Goal: Task Accomplishment & Management: Use online tool/utility

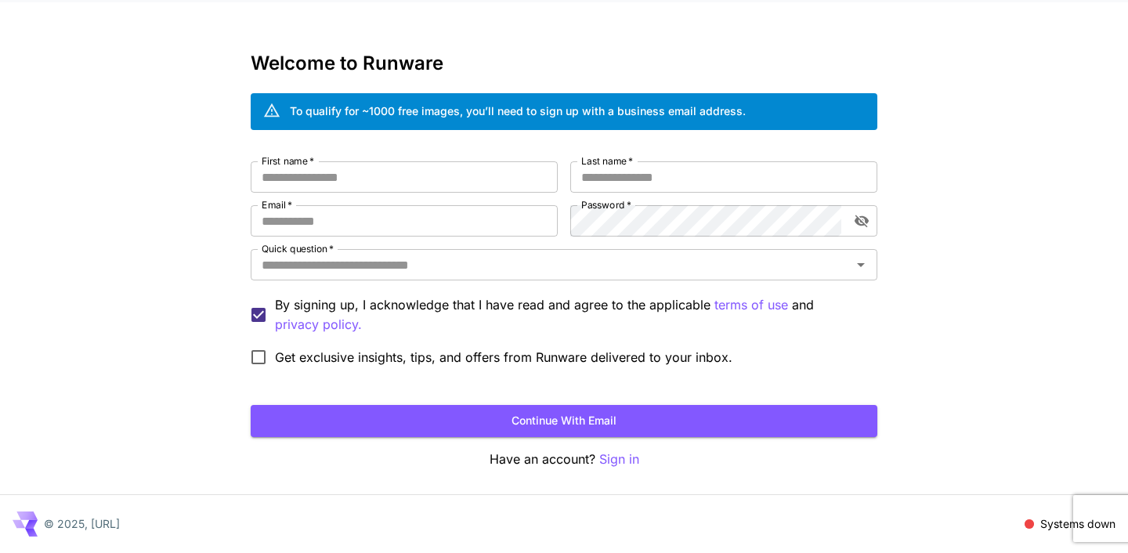
scroll to position [36, 0]
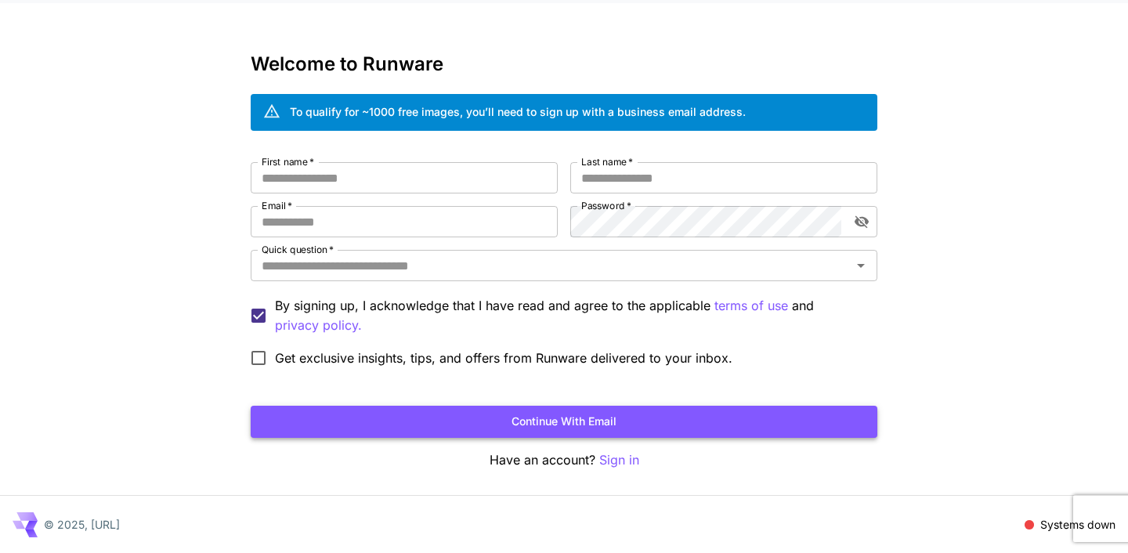
click at [570, 422] on button "Continue with email" at bounding box center [564, 422] width 627 height 32
click at [291, 183] on input "First name   *" at bounding box center [404, 177] width 307 height 31
type input "*********"
type input "**********"
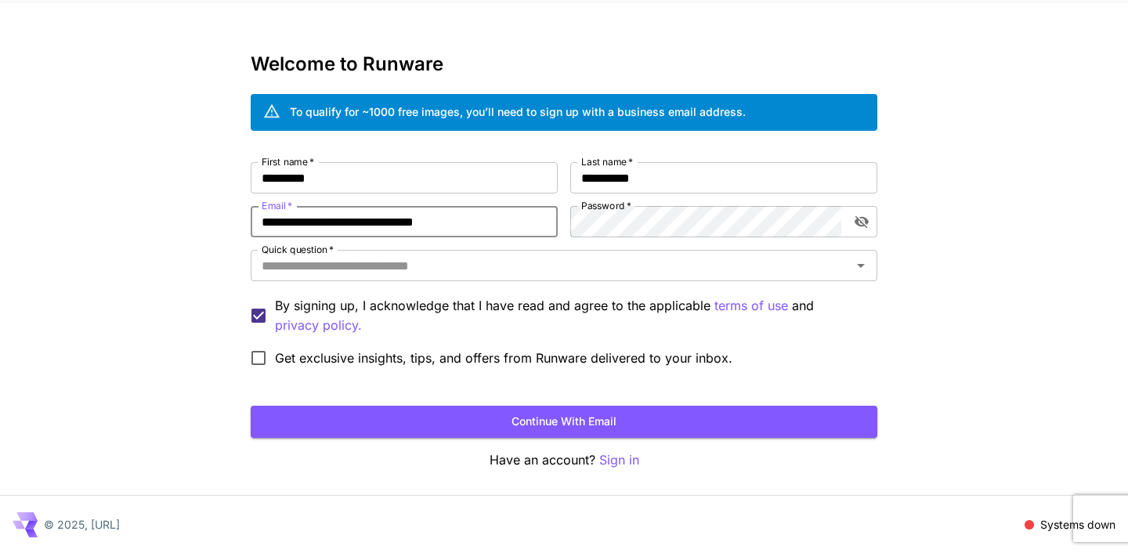
type input "**********"
click at [863, 217] on icon "toggle password visibility" at bounding box center [862, 222] width 14 height 13
click at [863, 217] on icon "toggle password visibility" at bounding box center [862, 222] width 14 height 10
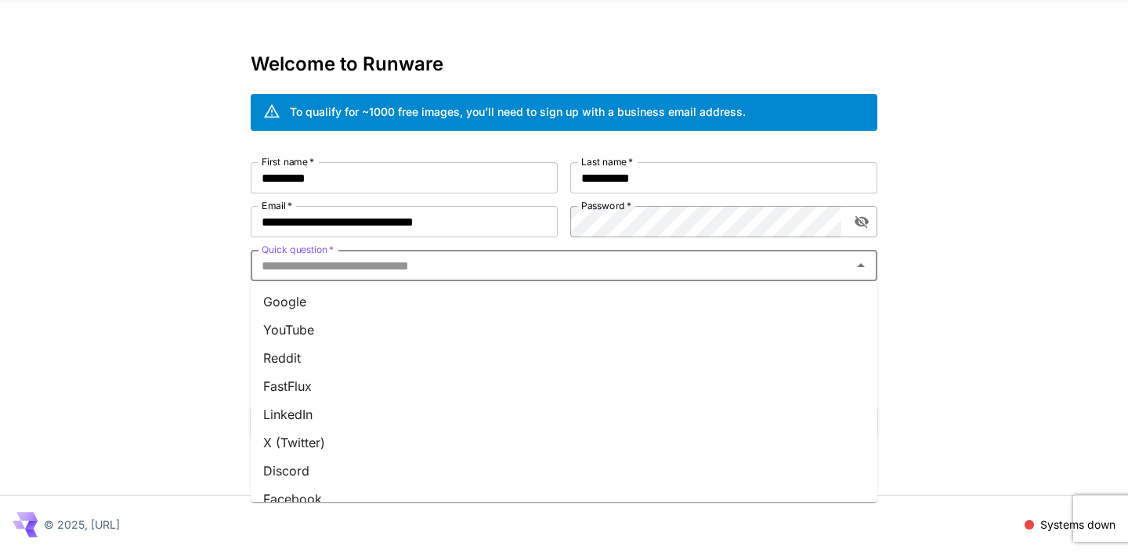
click at [353, 262] on input "Quick question   *" at bounding box center [551, 266] width 592 height 22
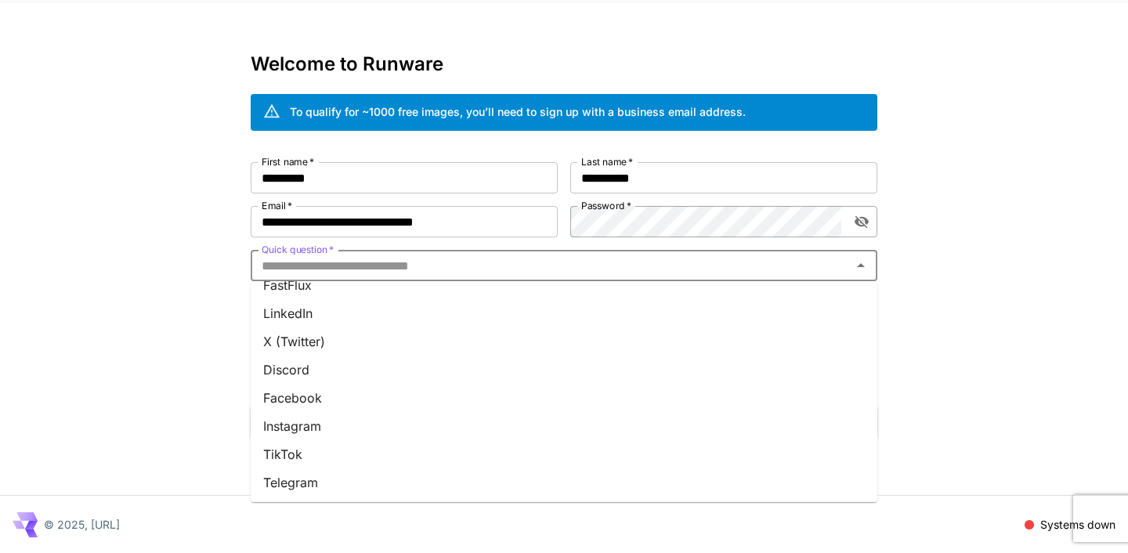
scroll to position [110, 0]
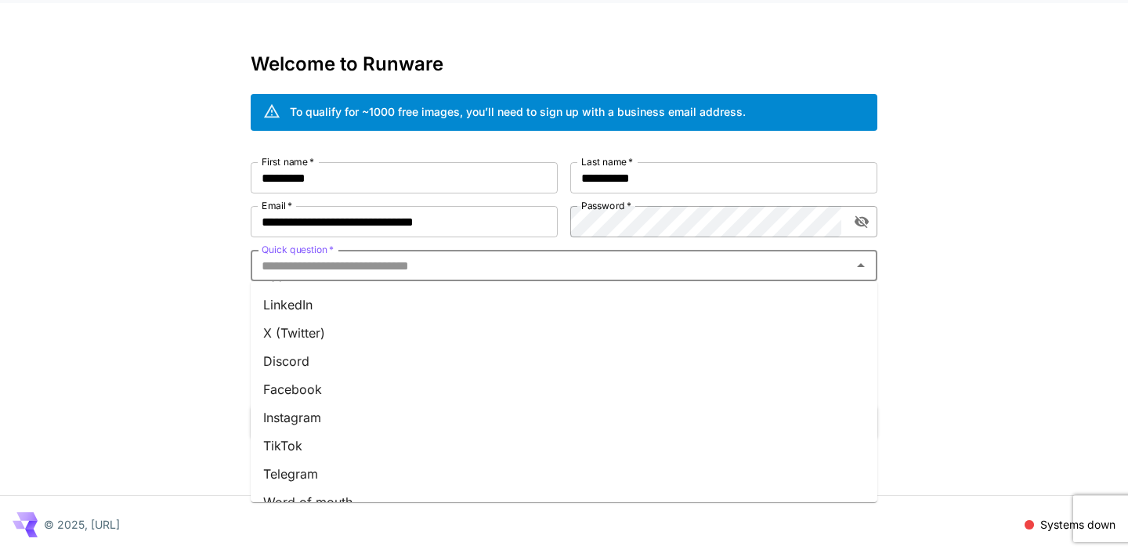
click at [315, 412] on li "Instagram" at bounding box center [564, 418] width 627 height 28
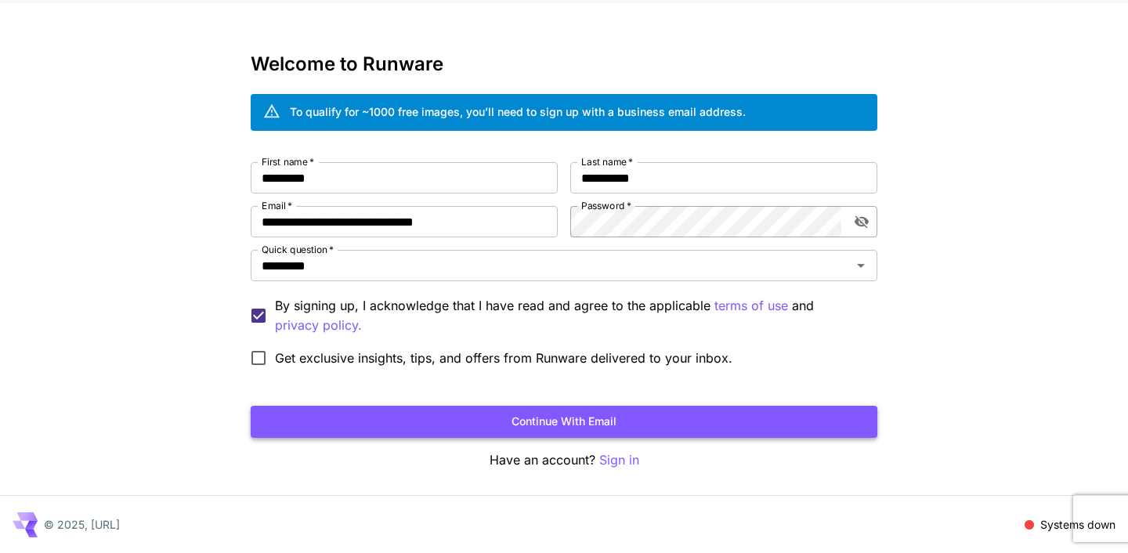
click at [552, 410] on button "Continue with email" at bounding box center [564, 422] width 627 height 32
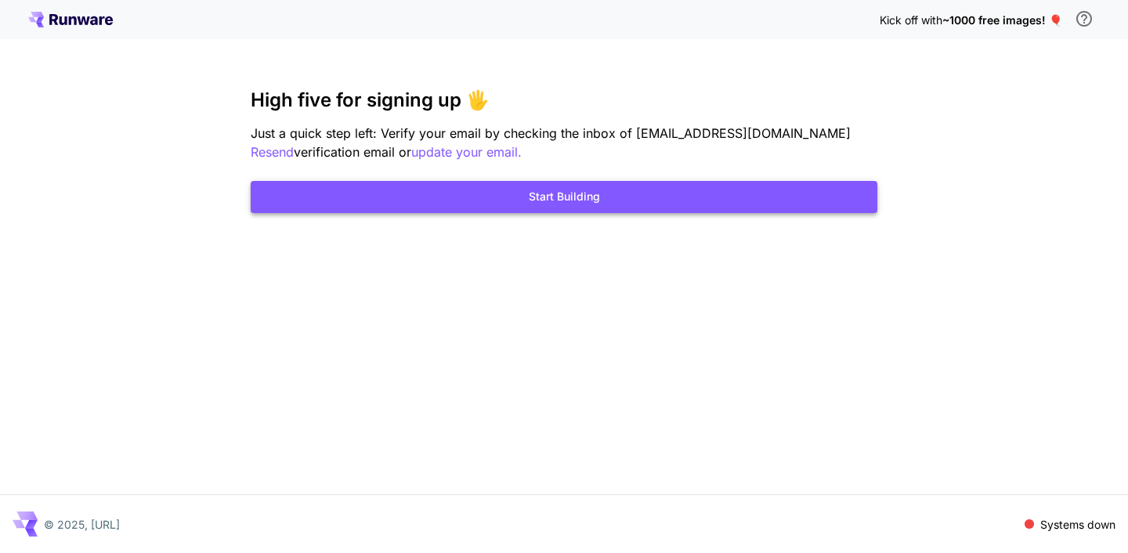
click at [539, 194] on button "Start Building" at bounding box center [564, 197] width 627 height 32
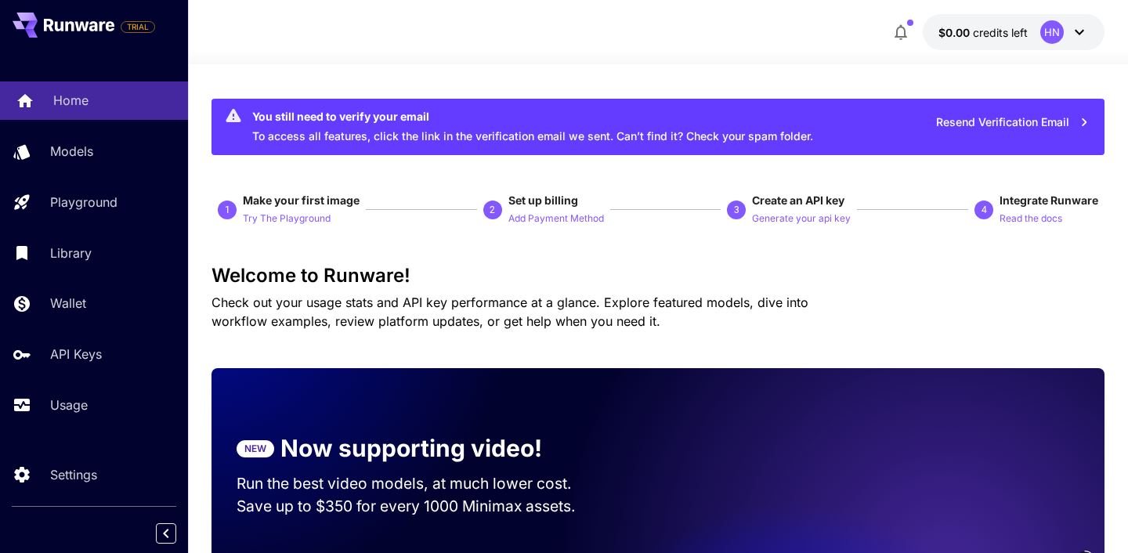
click at [72, 89] on link "Home" at bounding box center [94, 100] width 188 height 38
click at [71, 104] on p "Home" at bounding box center [70, 100] width 35 height 19
click at [155, 110] on div "Home" at bounding box center [114, 100] width 122 height 19
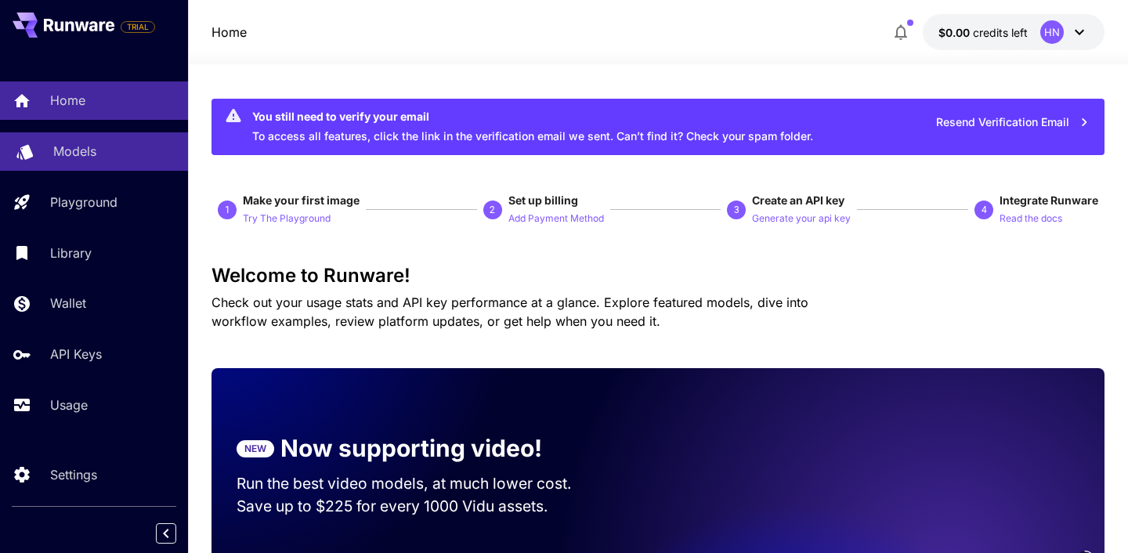
click at [143, 158] on div "Models" at bounding box center [114, 151] width 122 height 19
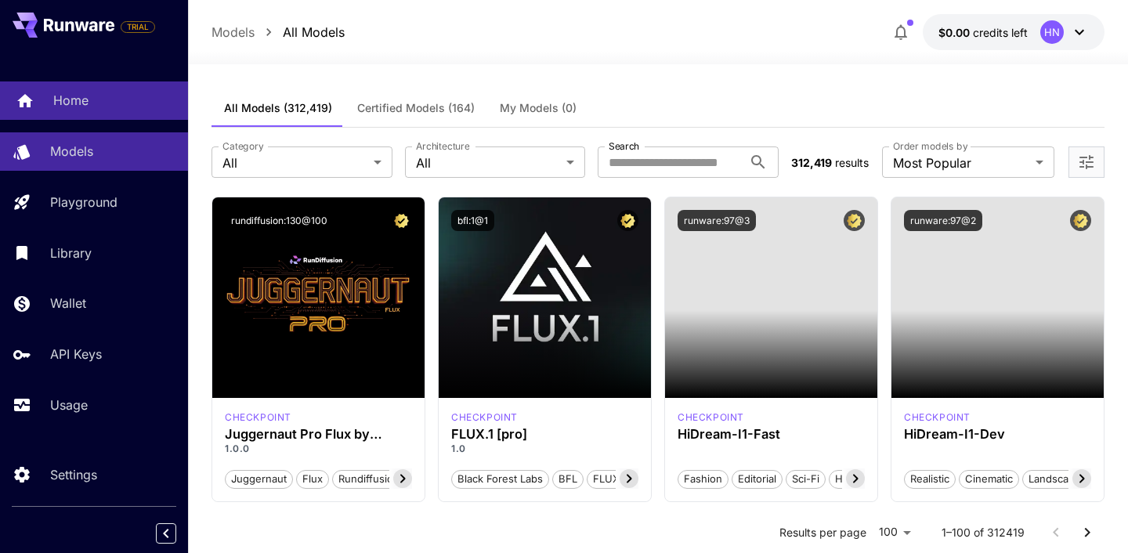
click at [141, 100] on div "Home" at bounding box center [114, 100] width 122 height 19
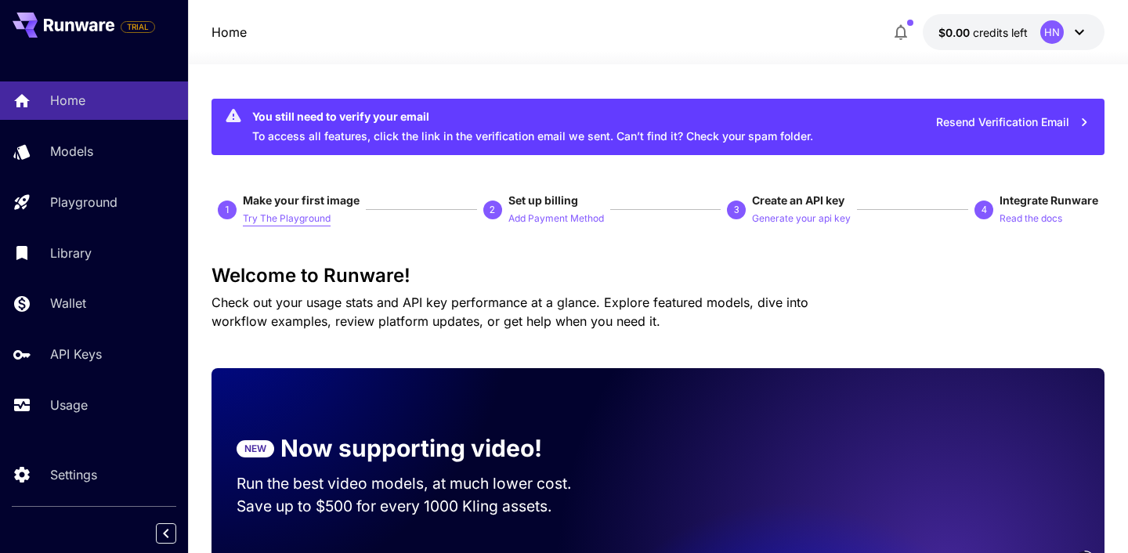
click at [287, 217] on p "Try The Playground" at bounding box center [287, 219] width 88 height 15
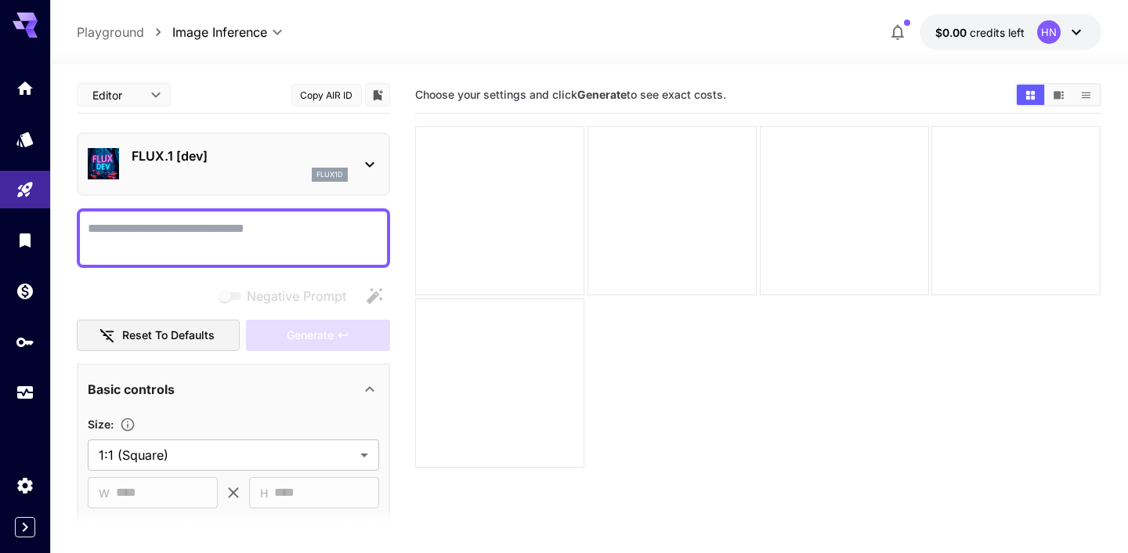
click at [250, 239] on textarea "Negative Prompt" at bounding box center [233, 238] width 291 height 38
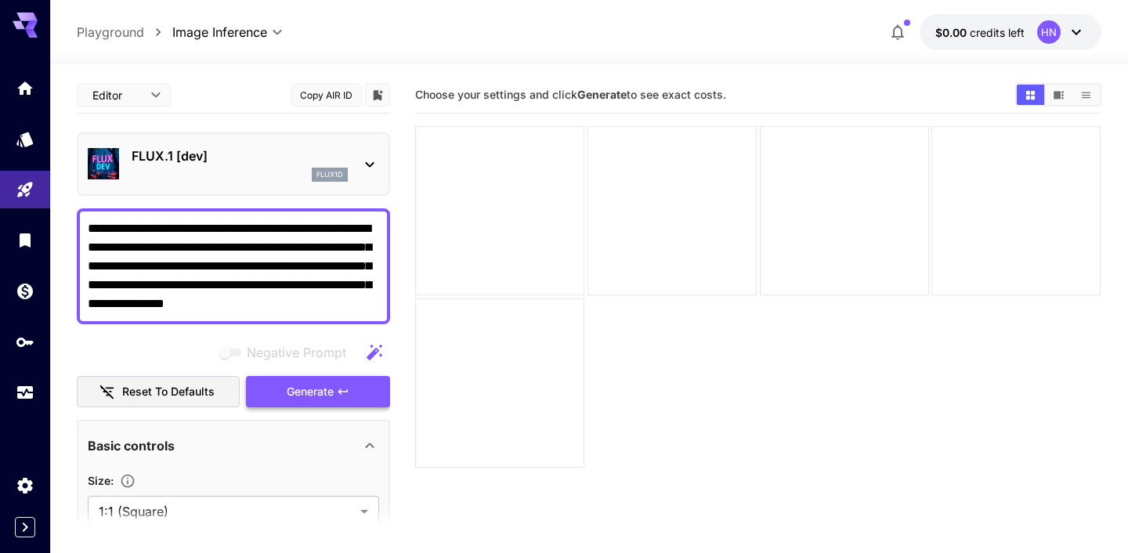
type textarea "**********"
click at [340, 386] on icon "button" at bounding box center [343, 392] width 13 height 13
